Goal: Find specific page/section: Find specific page/section

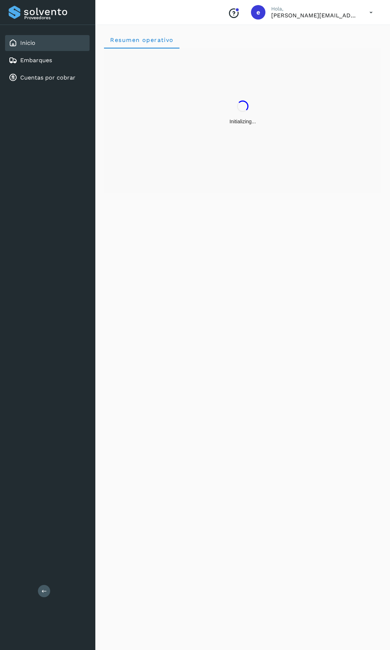
click at [98, 390] on div "Resumen operativo" at bounding box center [242, 335] width 295 height 627
click at [43, 79] on link "Cuentas por cobrar" at bounding box center [47, 77] width 55 height 7
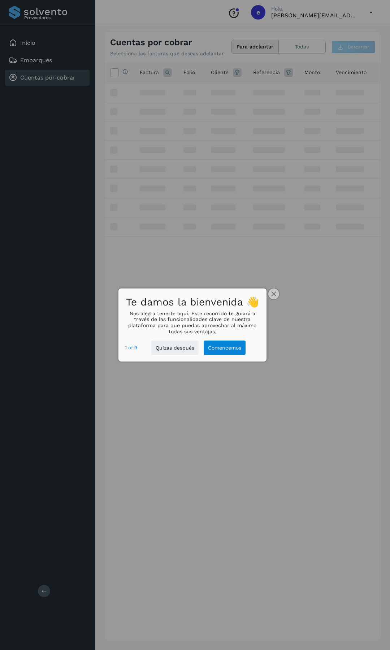
click at [276, 293] on icon "close," at bounding box center [273, 293] width 5 height 5
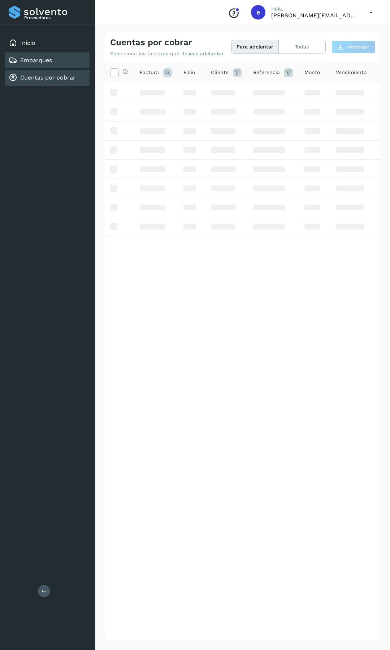
click at [40, 60] on link "Embarques" at bounding box center [36, 60] width 32 height 7
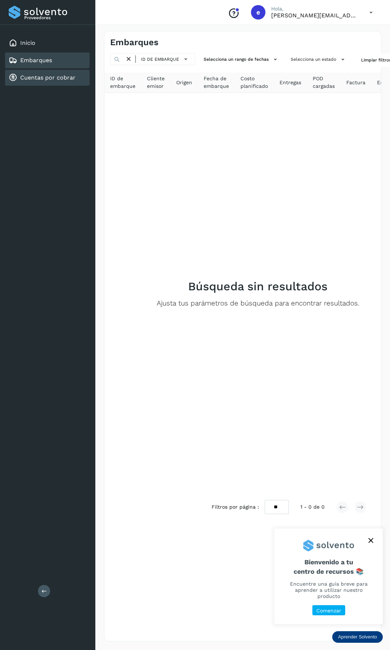
click at [45, 78] on link "Cuentas por cobrar" at bounding box center [47, 77] width 55 height 7
